Goal: Task Accomplishment & Management: Manage account settings

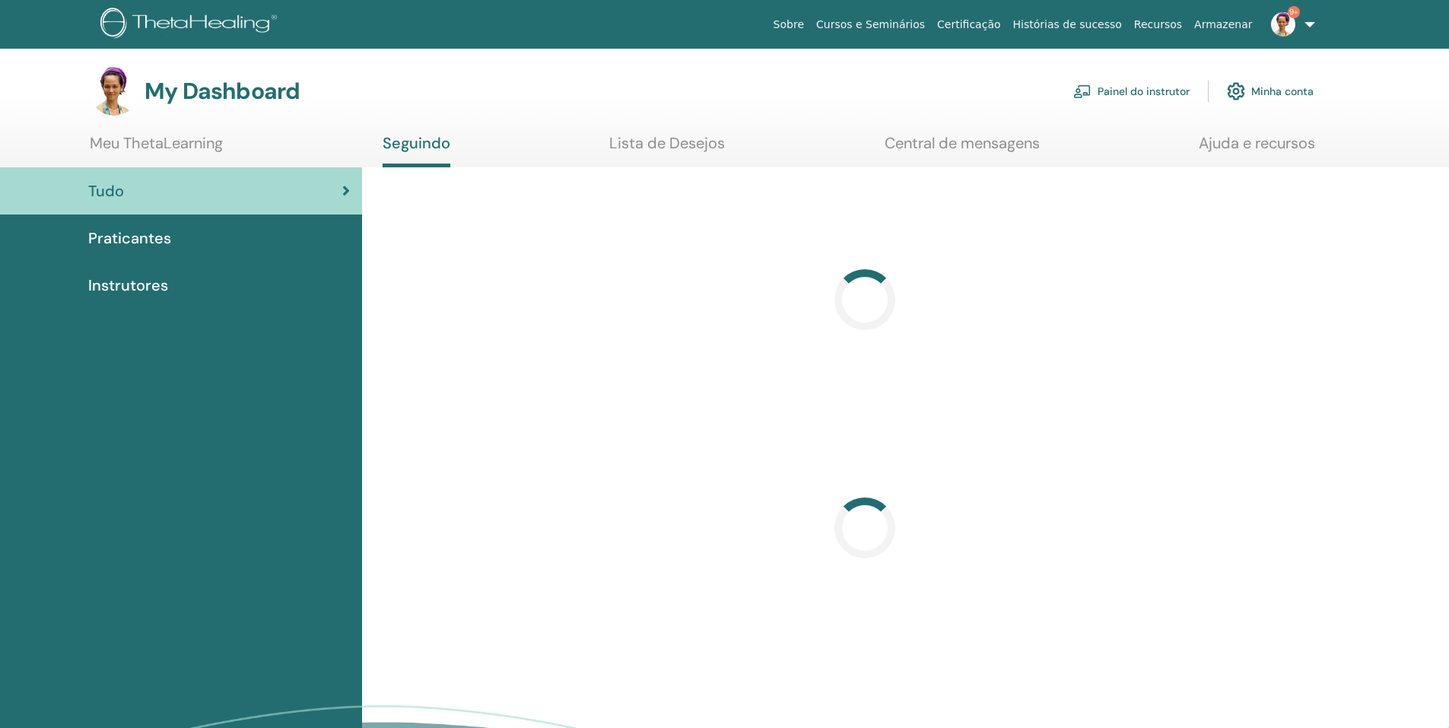
click at [1139, 94] on link "Painel do instrutor" at bounding box center [1131, 91] width 116 height 33
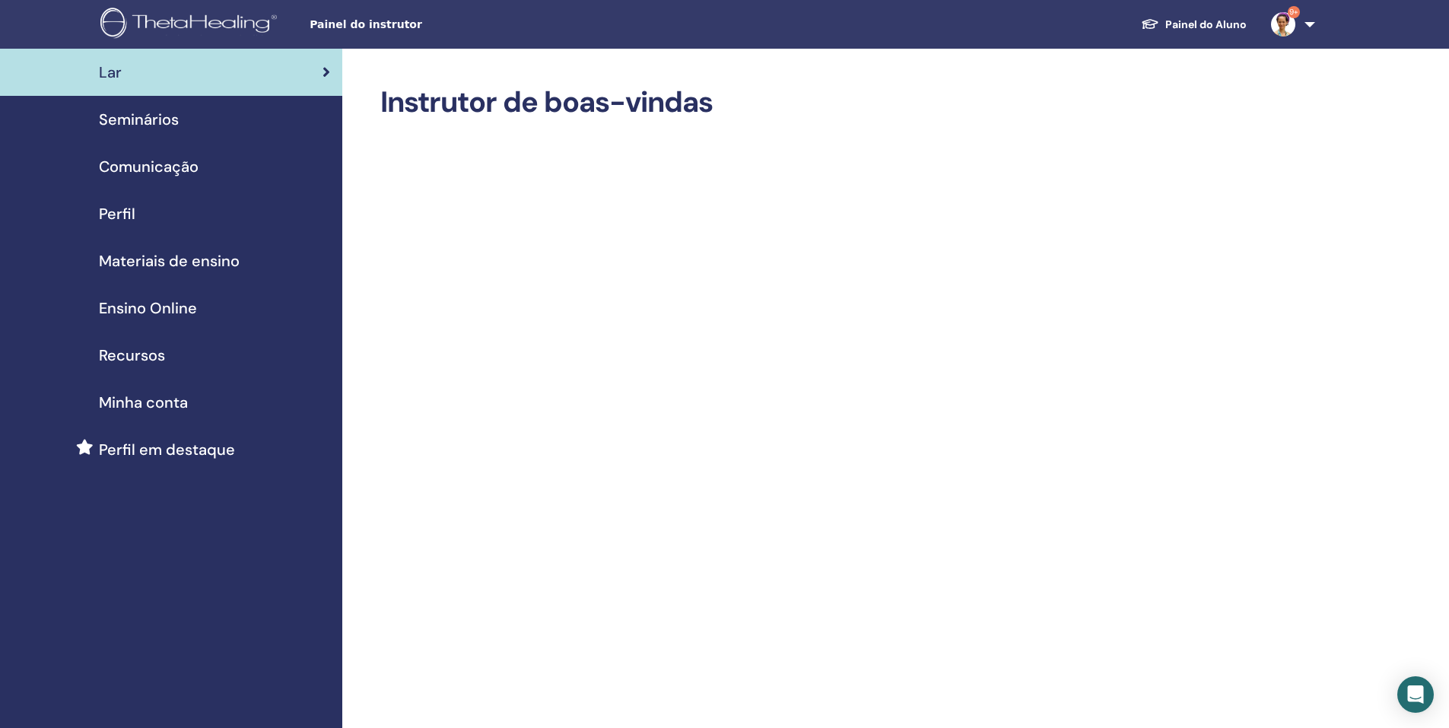
click at [176, 116] on span "Seminários" at bounding box center [139, 119] width 80 height 23
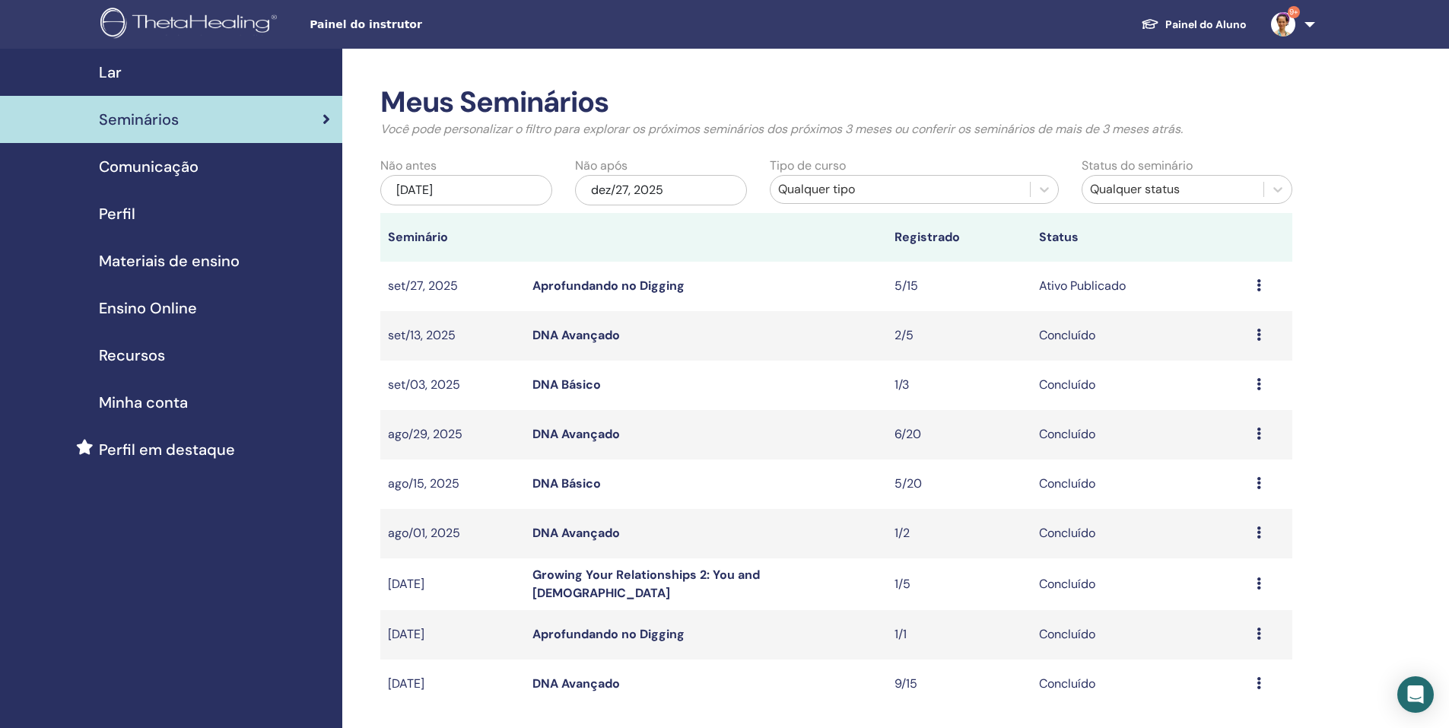
click at [650, 281] on link "Aprofundando no Digging" at bounding box center [608, 286] width 152 height 16
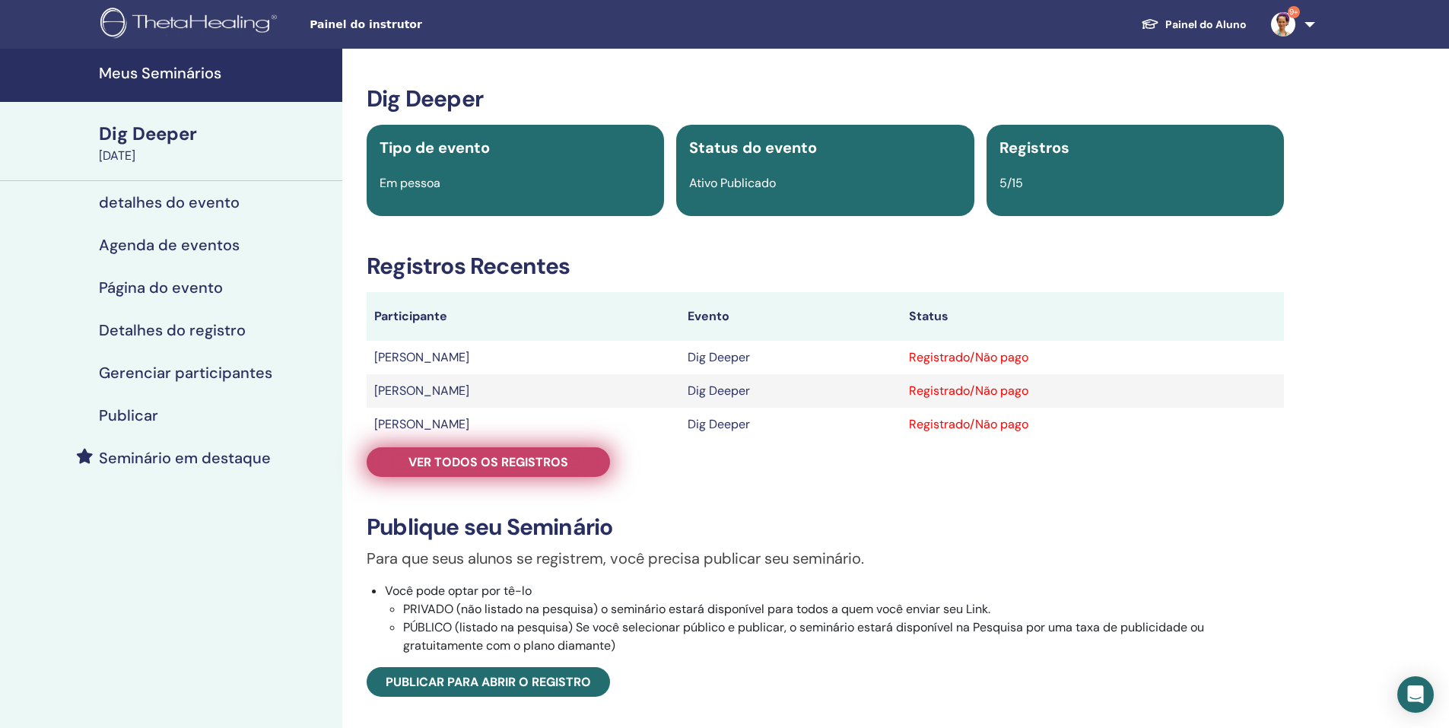
click at [540, 461] on span "Ver todos os registros" at bounding box center [488, 462] width 160 height 16
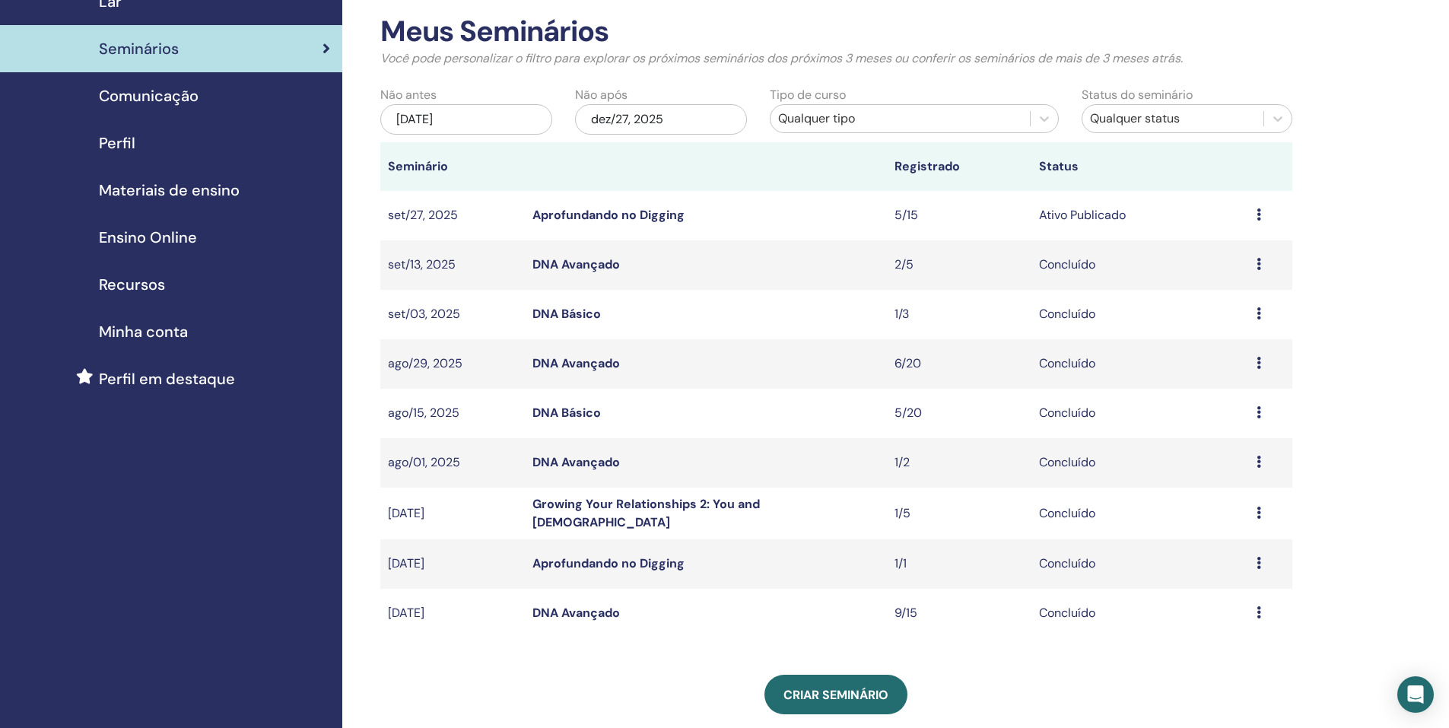
scroll to position [76, 0]
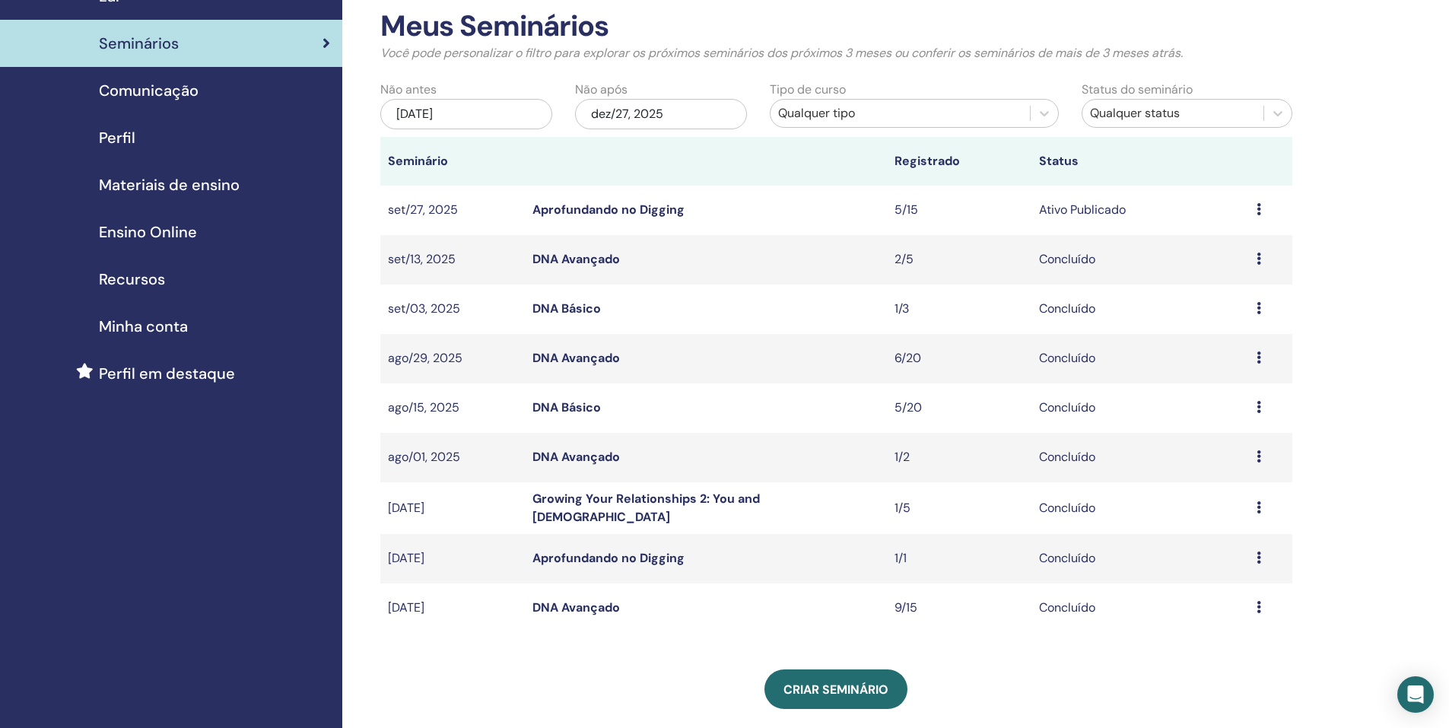
drag, startPoint x: 626, startPoint y: 301, endPoint x: 597, endPoint y: 280, distance: 35.9
drag, startPoint x: 597, startPoint y: 280, endPoint x: 227, endPoint y: 177, distance: 383.7
click at [227, 177] on span "Materiais de ensino" at bounding box center [169, 184] width 141 height 23
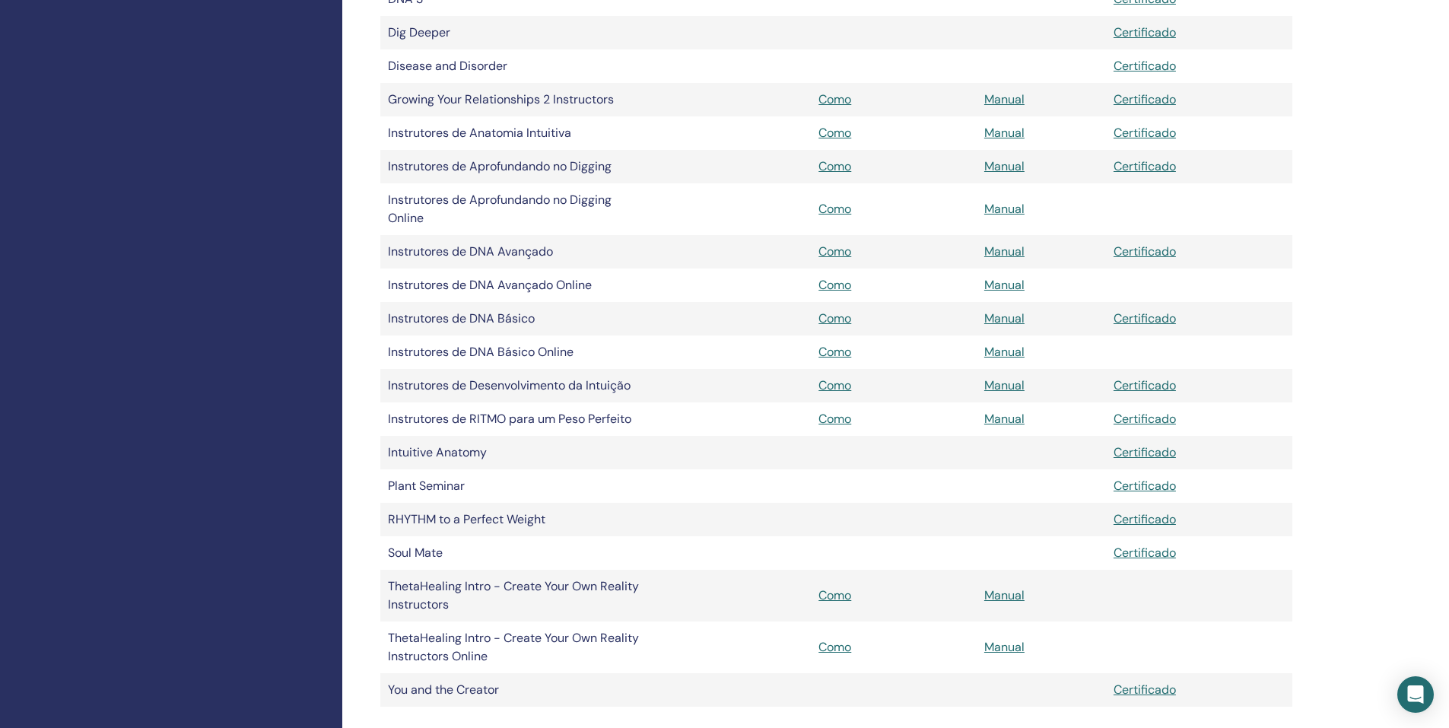
scroll to position [456, 0]
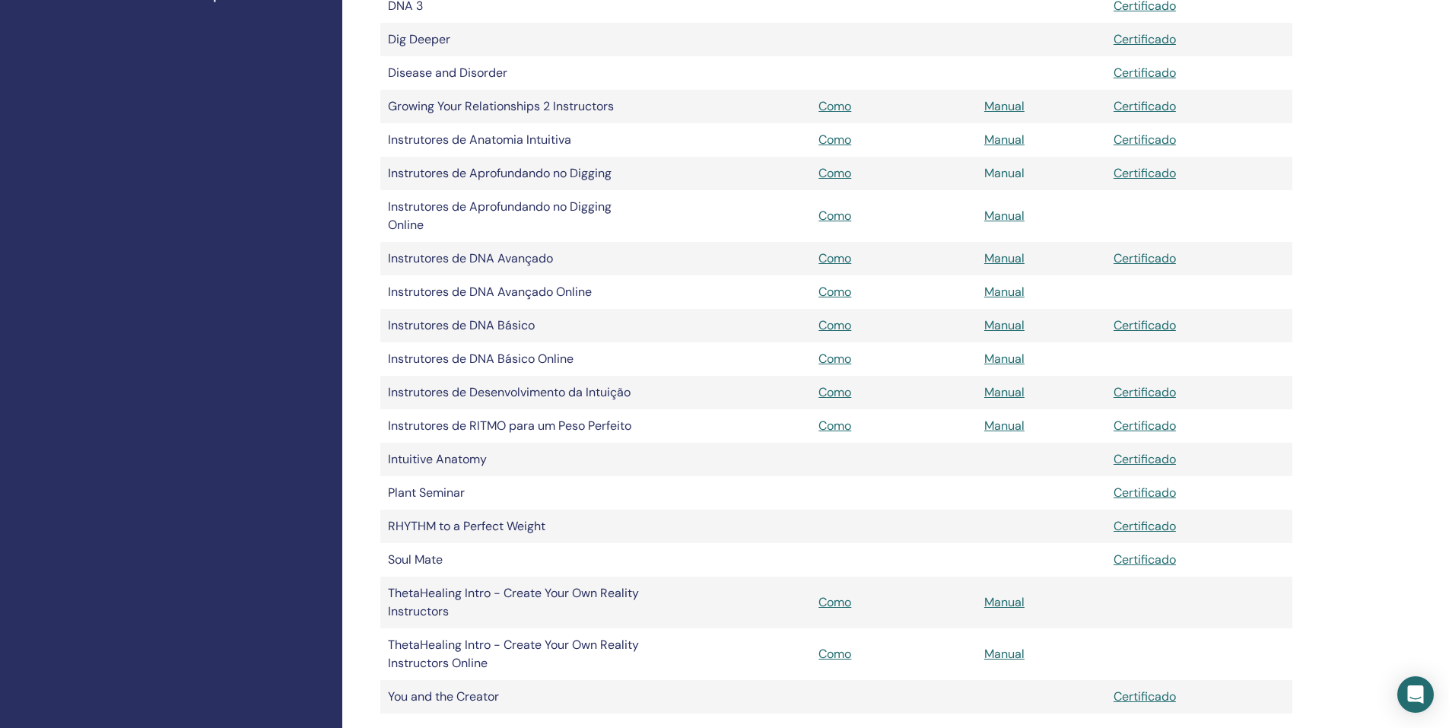
click at [1011, 170] on link "Manual" at bounding box center [1004, 173] width 40 height 16
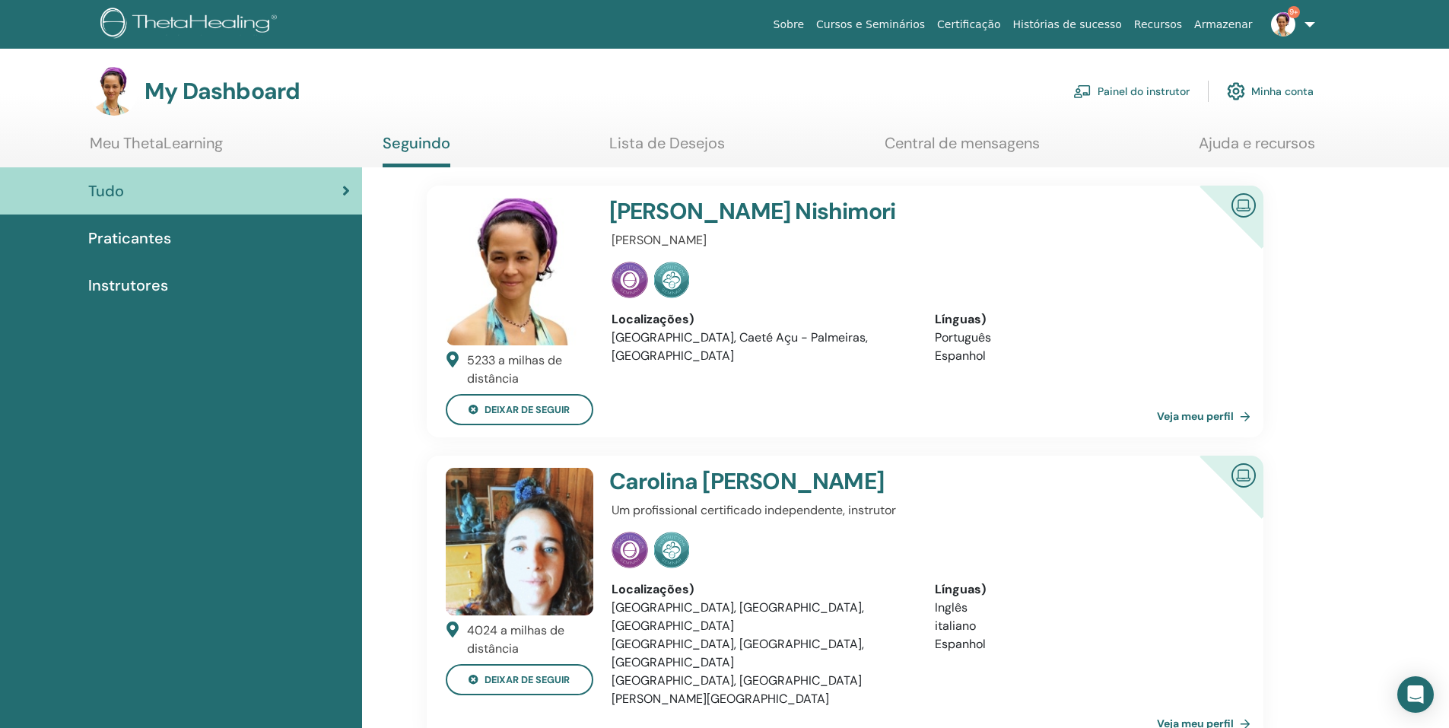
click at [1142, 91] on link "Painel do instrutor" at bounding box center [1131, 91] width 116 height 33
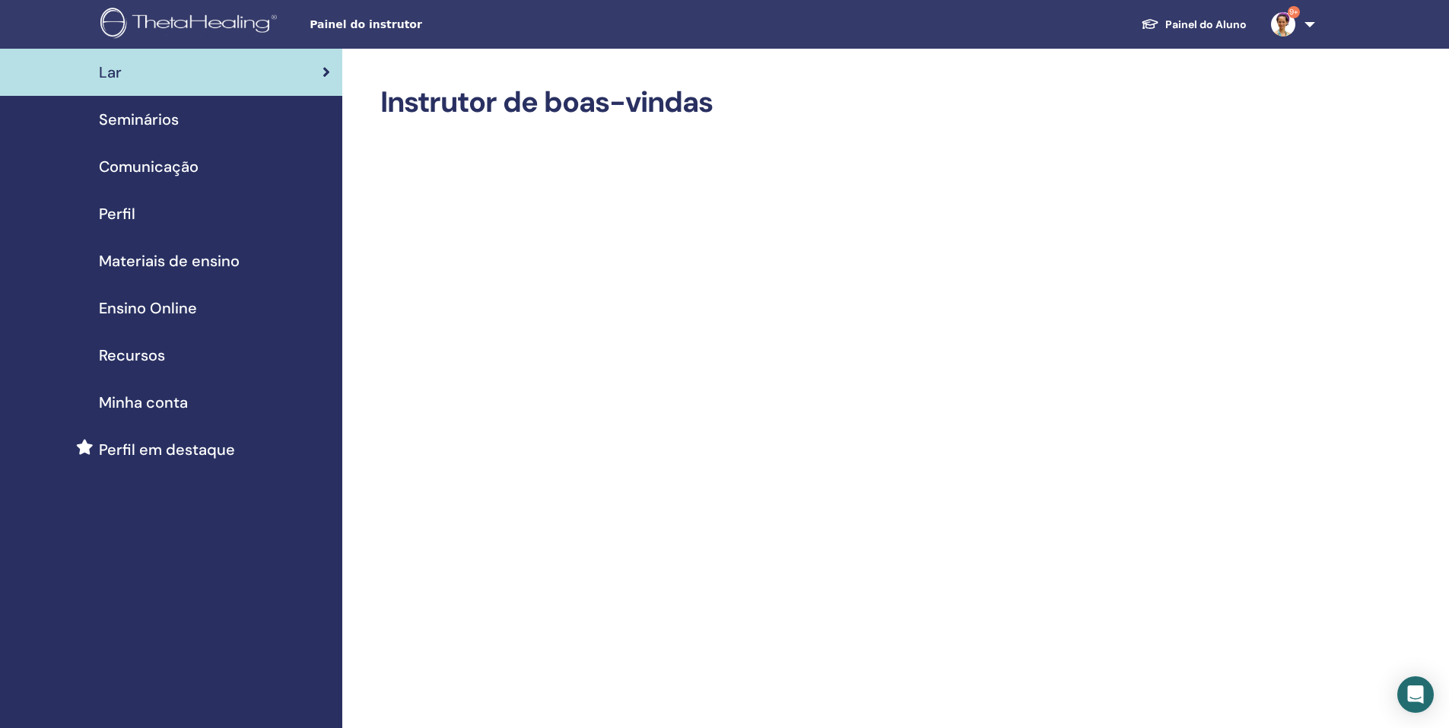
click at [162, 124] on span "Seminários" at bounding box center [139, 119] width 80 height 23
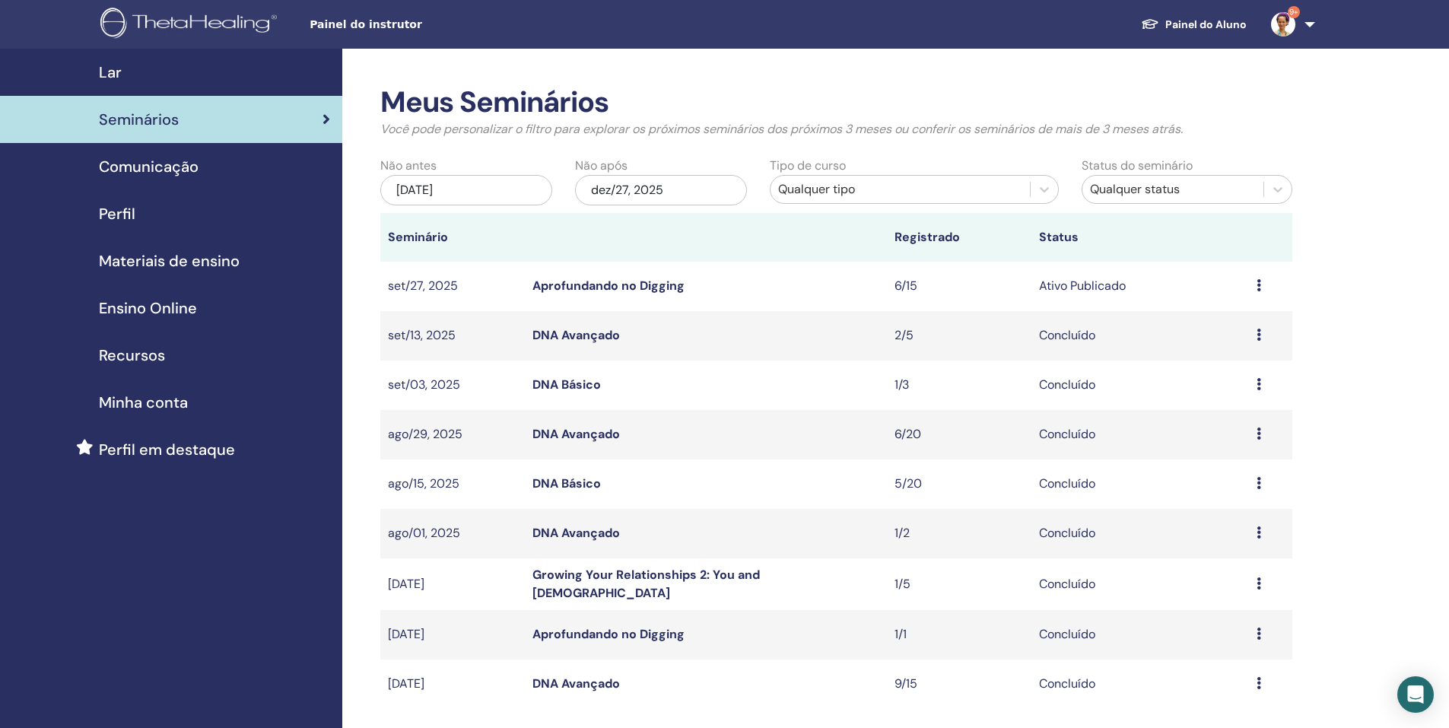
click at [644, 275] on td "Aprofundando no Digging" at bounding box center [706, 286] width 362 height 49
click at [647, 287] on link "Aprofundando no Digging" at bounding box center [608, 286] width 152 height 16
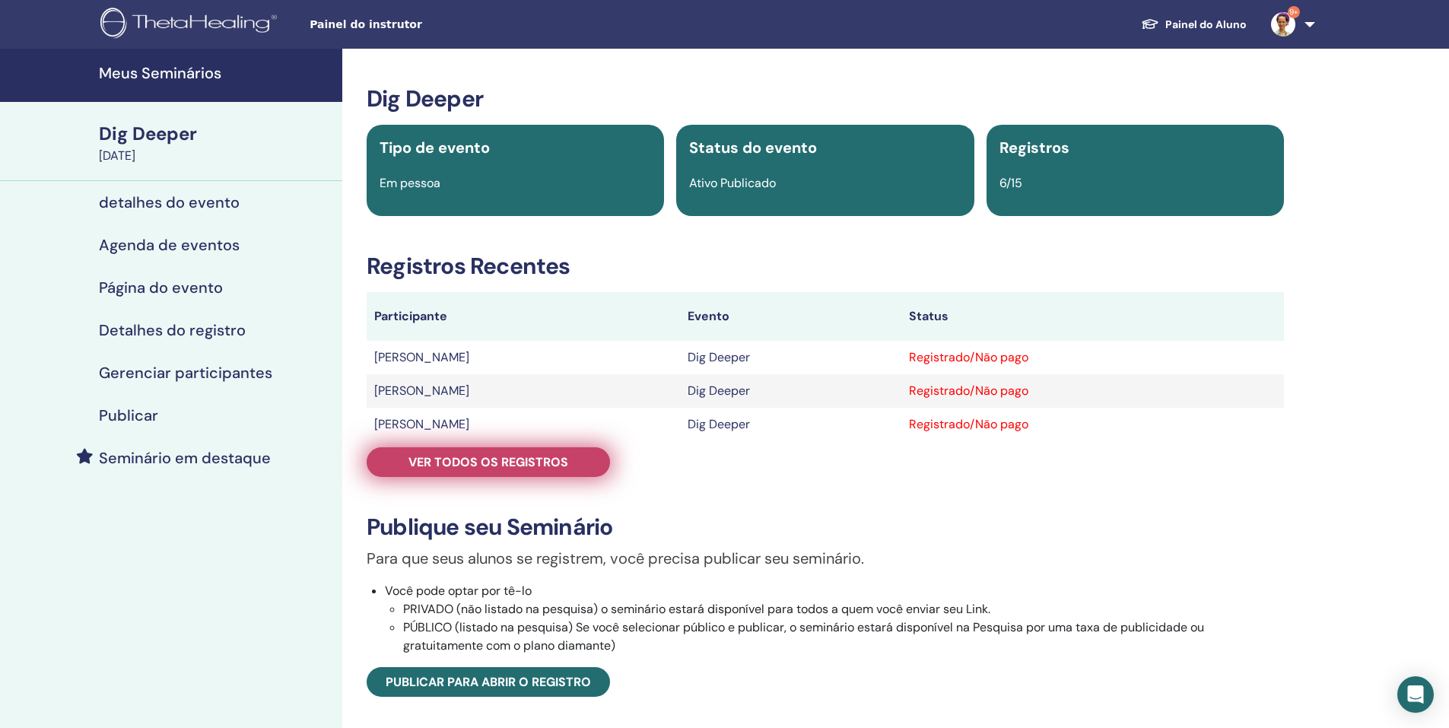
click at [549, 453] on link "Ver todos os registros" at bounding box center [488, 462] width 243 height 30
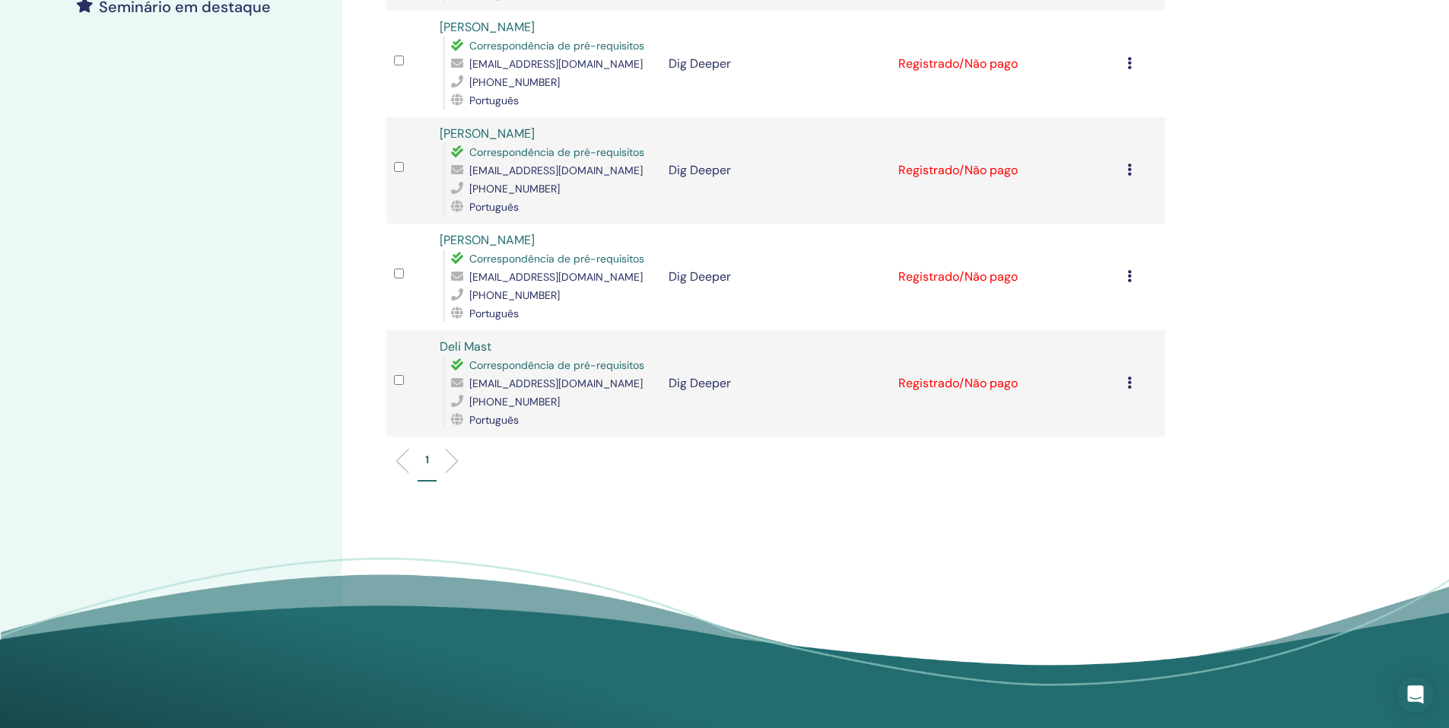
scroll to position [456, 0]
